Goal: Register for event/course

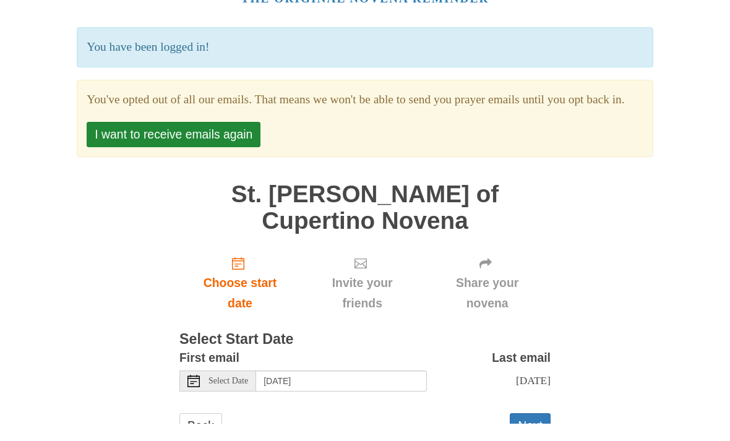
scroll to position [52, 0]
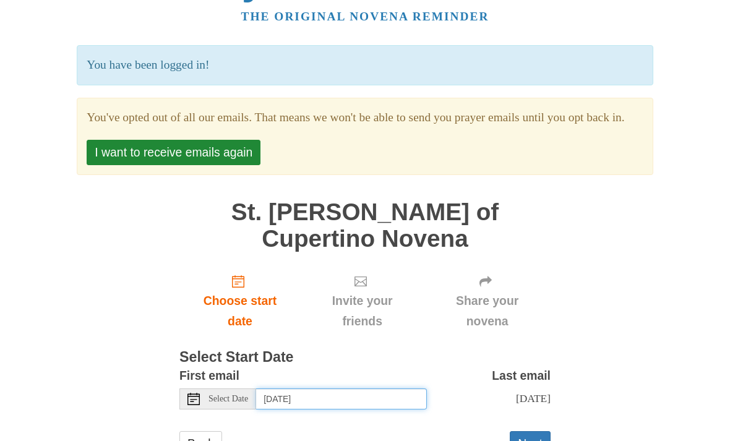
click at [406, 390] on input "Saturday, October 4th" at bounding box center [341, 398] width 171 height 21
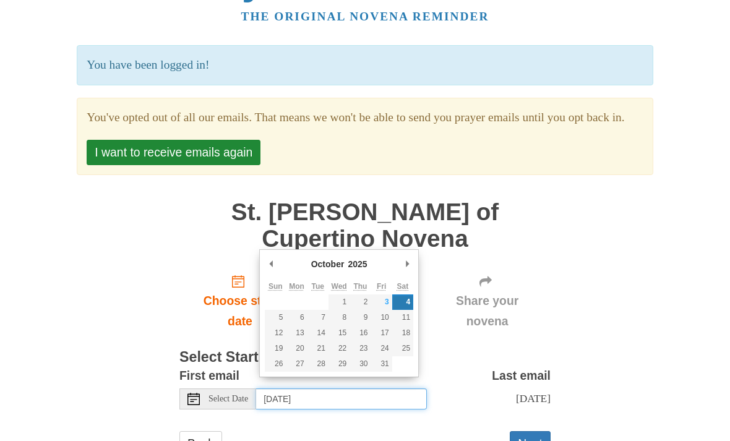
scroll to position [92, 0]
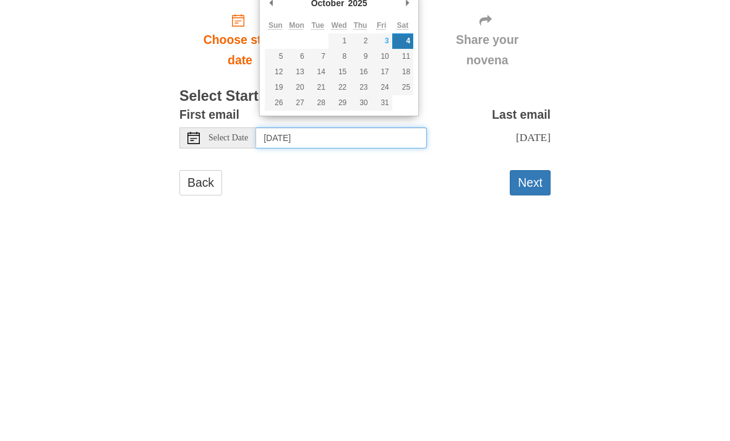
type input "Friday, October 3rd"
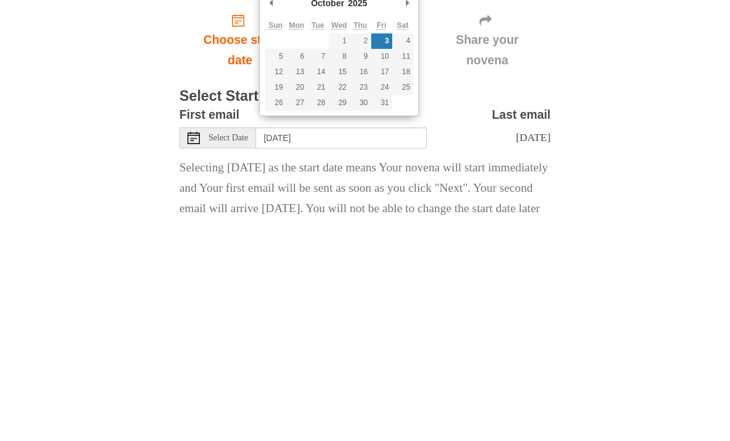
scroll to position [131, 0]
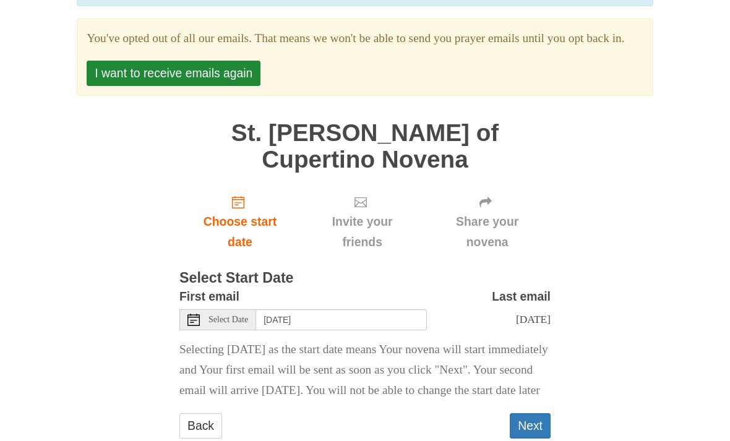
click at [531, 427] on button "Next" at bounding box center [530, 425] width 41 height 25
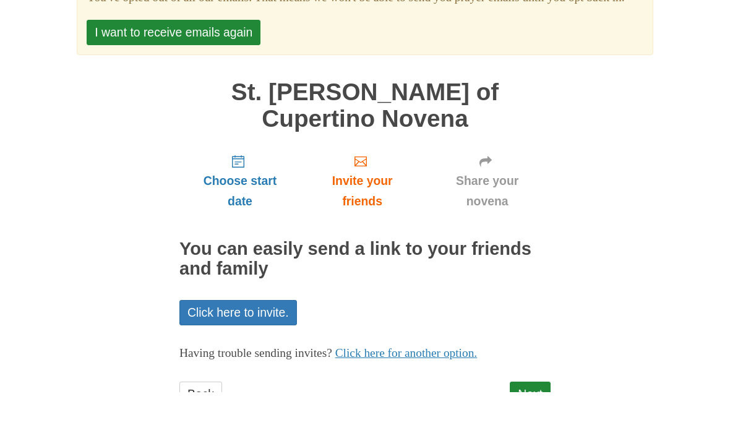
scroll to position [52, 0]
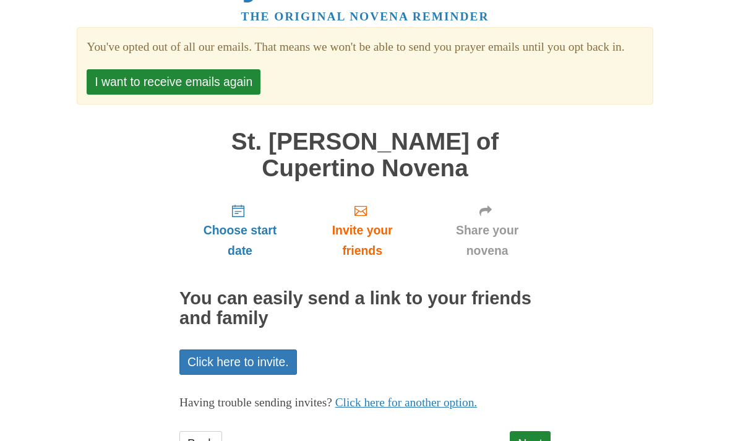
click at [199, 431] on link "Back" at bounding box center [200, 443] width 43 height 25
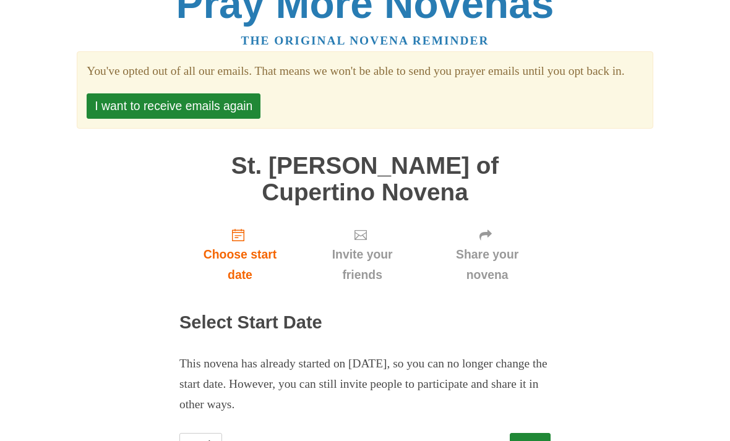
scroll to position [29, 0]
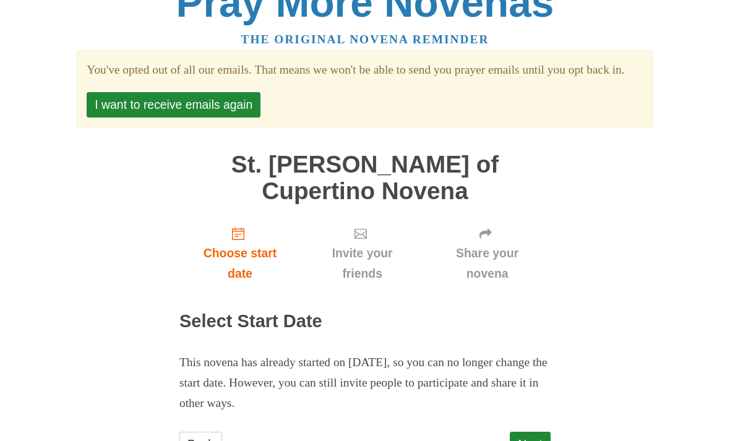
click at [534, 432] on link "Next" at bounding box center [530, 444] width 41 height 25
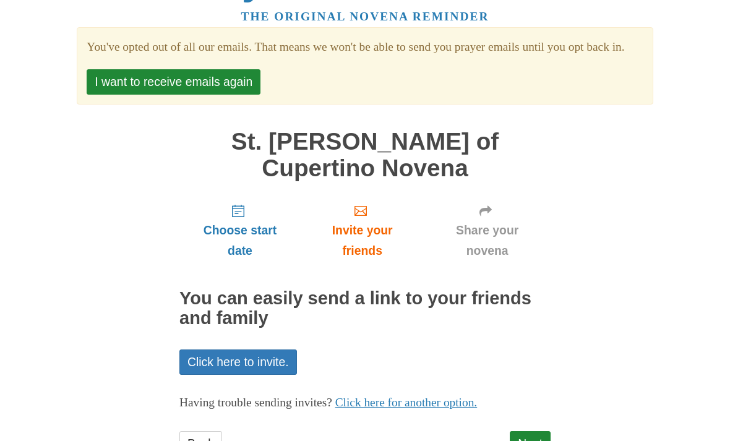
scroll to position [43, 0]
